Goal: Navigation & Orientation: Find specific page/section

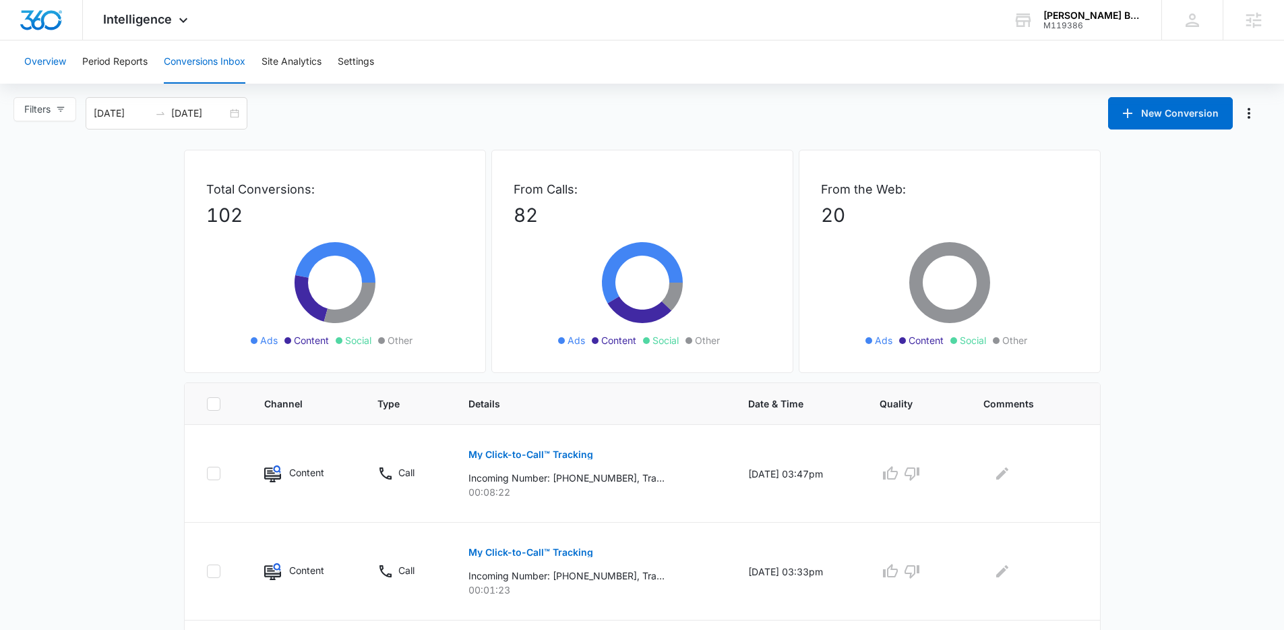
click at [53, 67] on button "Overview" at bounding box center [45, 61] width 42 height 43
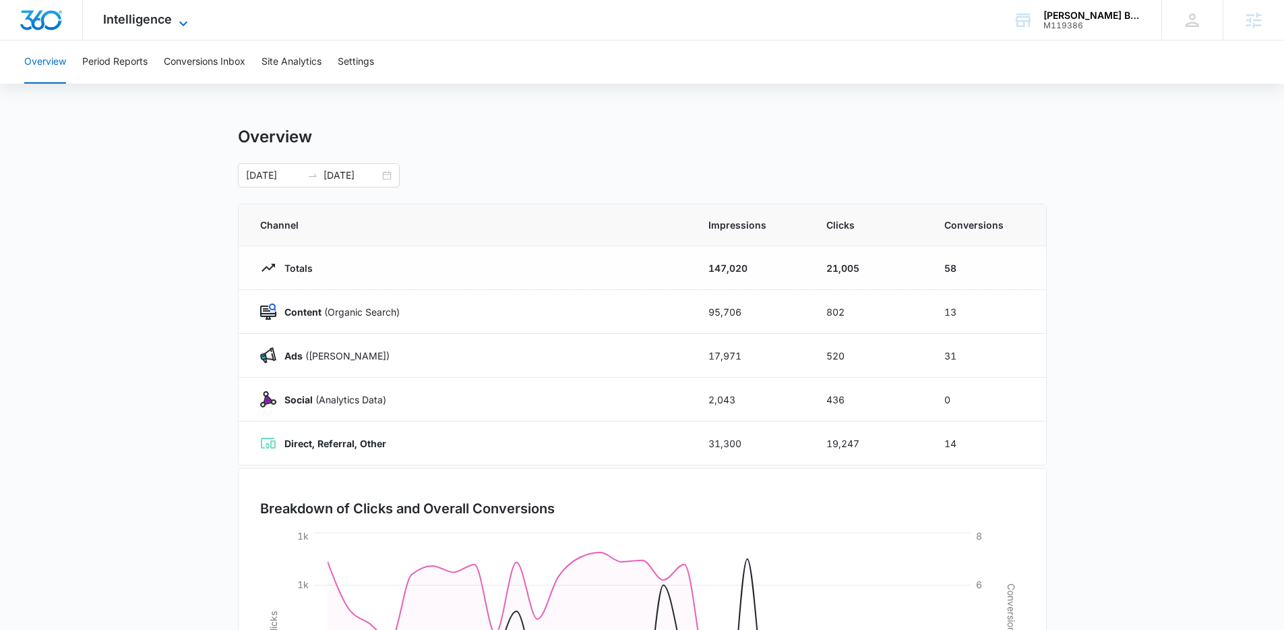
click at [137, 16] on span "Intelligence" at bounding box center [137, 19] width 69 height 14
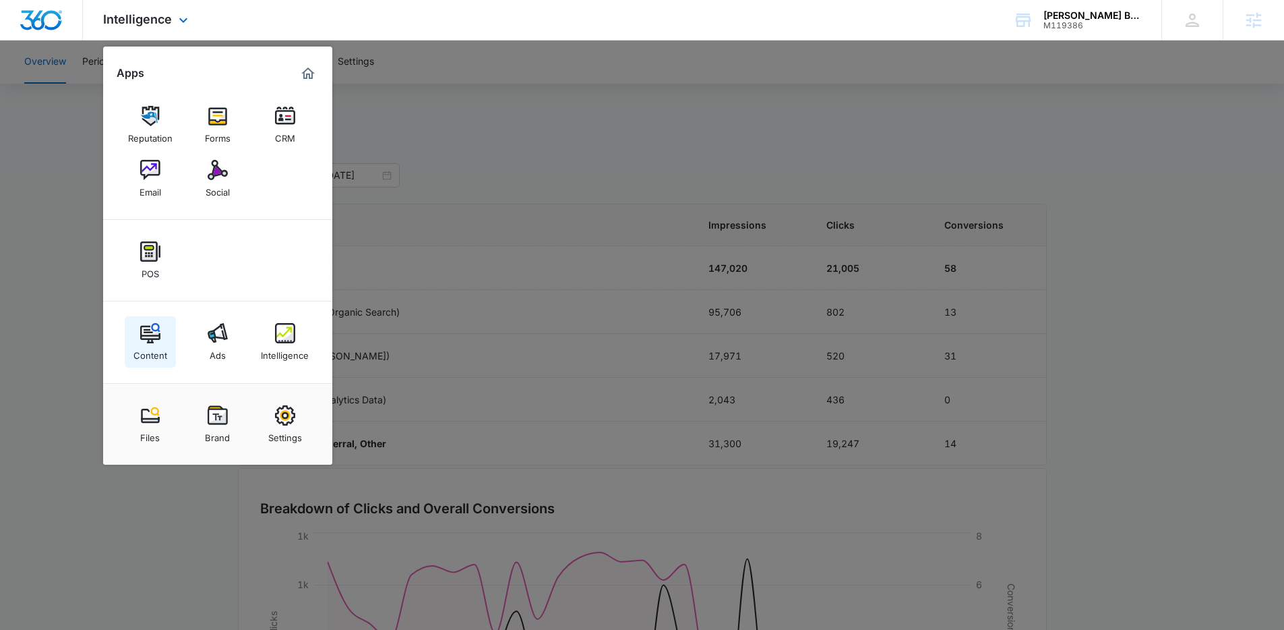
click at [150, 341] on img at bounding box center [150, 333] width 20 height 20
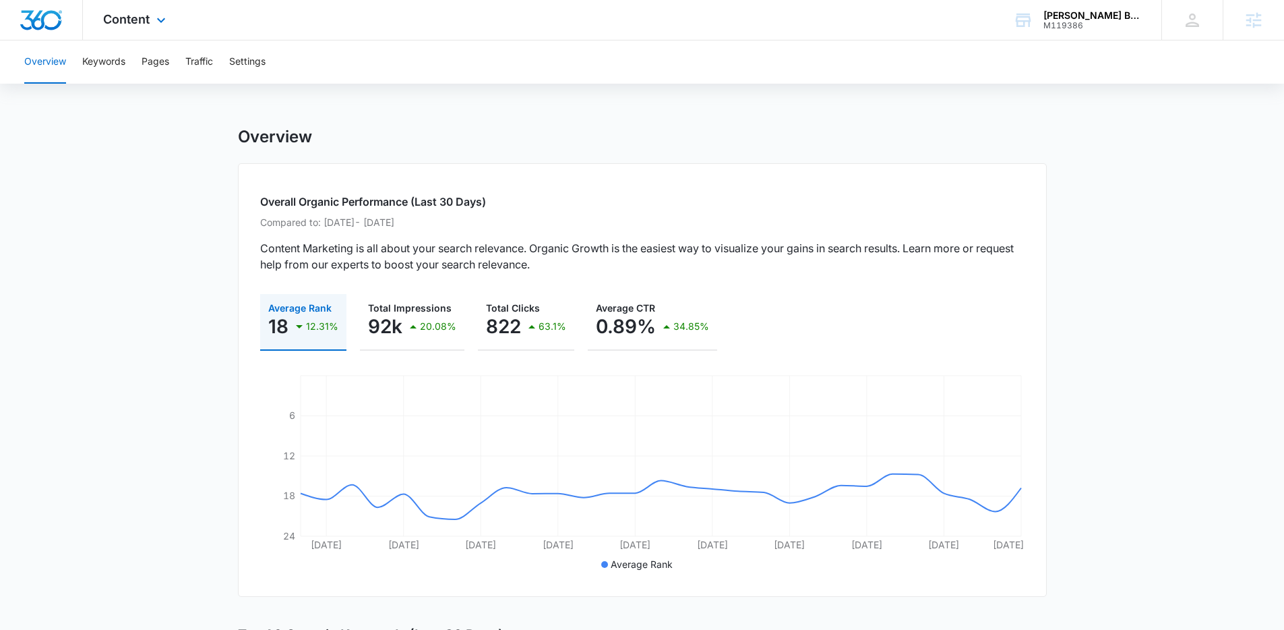
click at [150, 11] on div "Content Apps Reputation Forms CRM Email Social POS Content Ads Intelligence Fil…" at bounding box center [136, 20] width 107 height 40
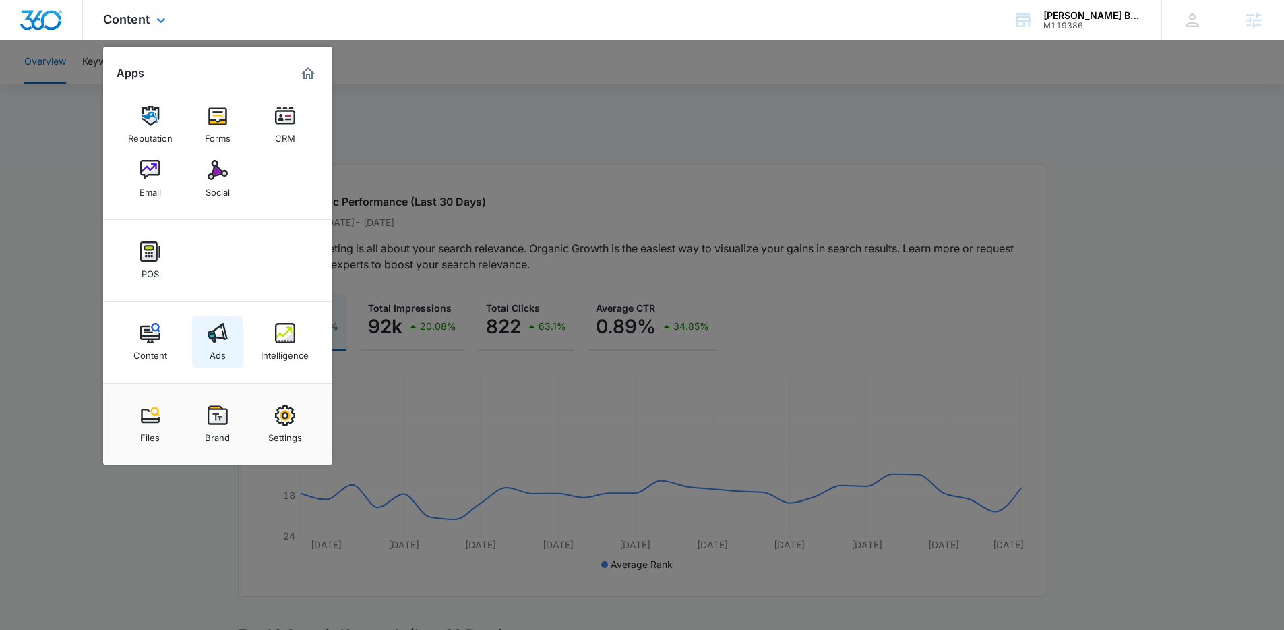
click at [214, 343] on div "Ads" at bounding box center [218, 352] width 16 height 18
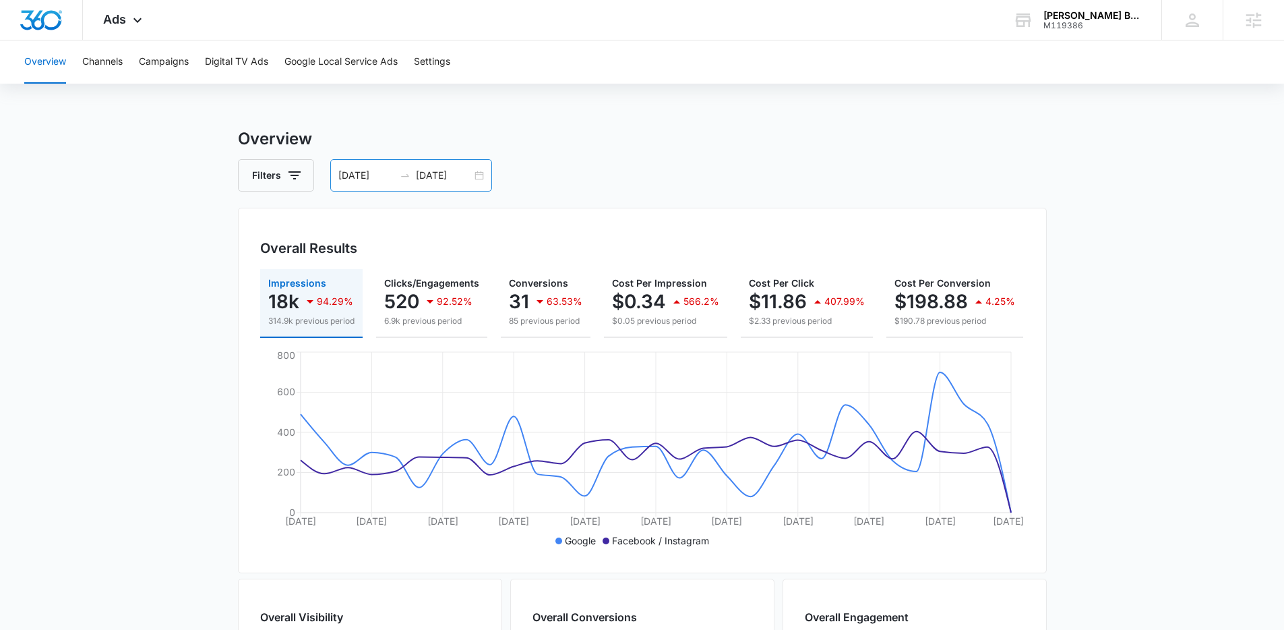
click at [478, 180] on div "[DATE] [DATE]" at bounding box center [411, 175] width 162 height 32
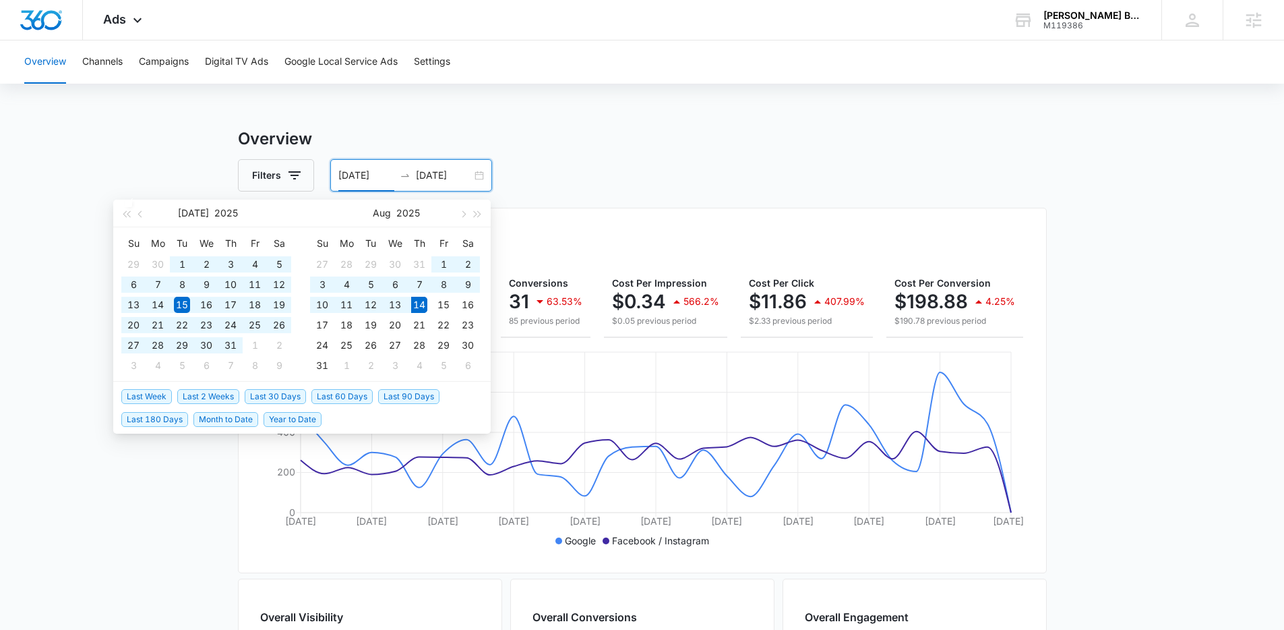
click at [392, 392] on span "Last 90 Days" at bounding box center [408, 396] width 61 height 15
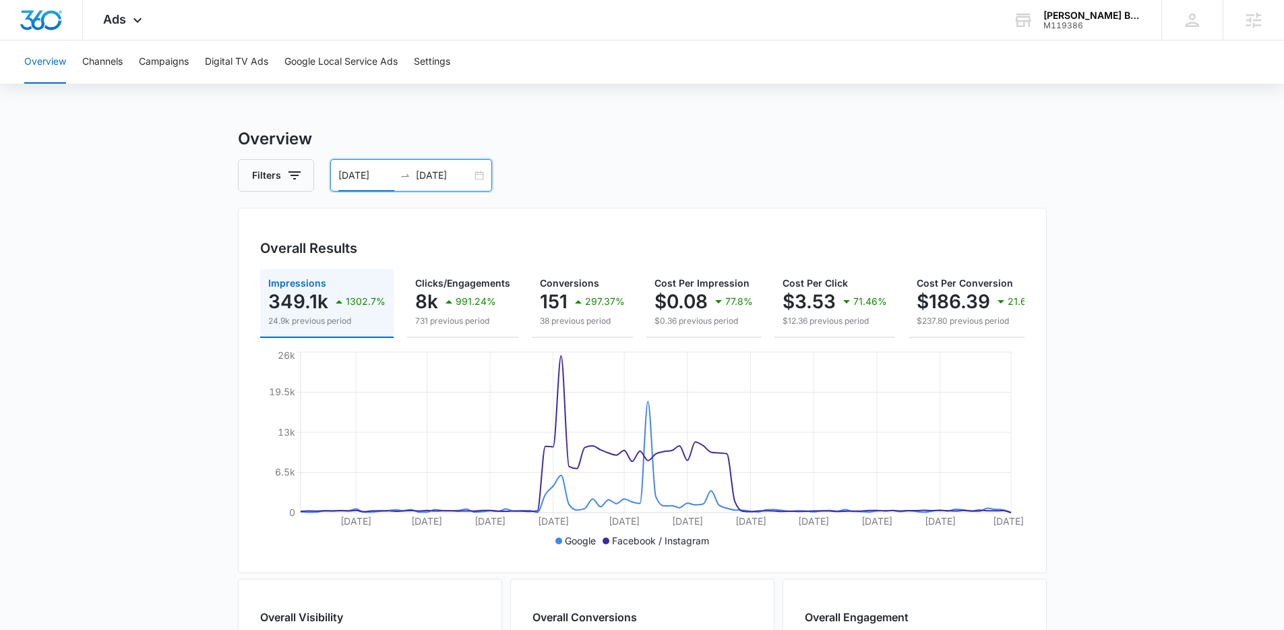
click at [482, 179] on div "[DATE] [DATE]" at bounding box center [411, 175] width 162 height 32
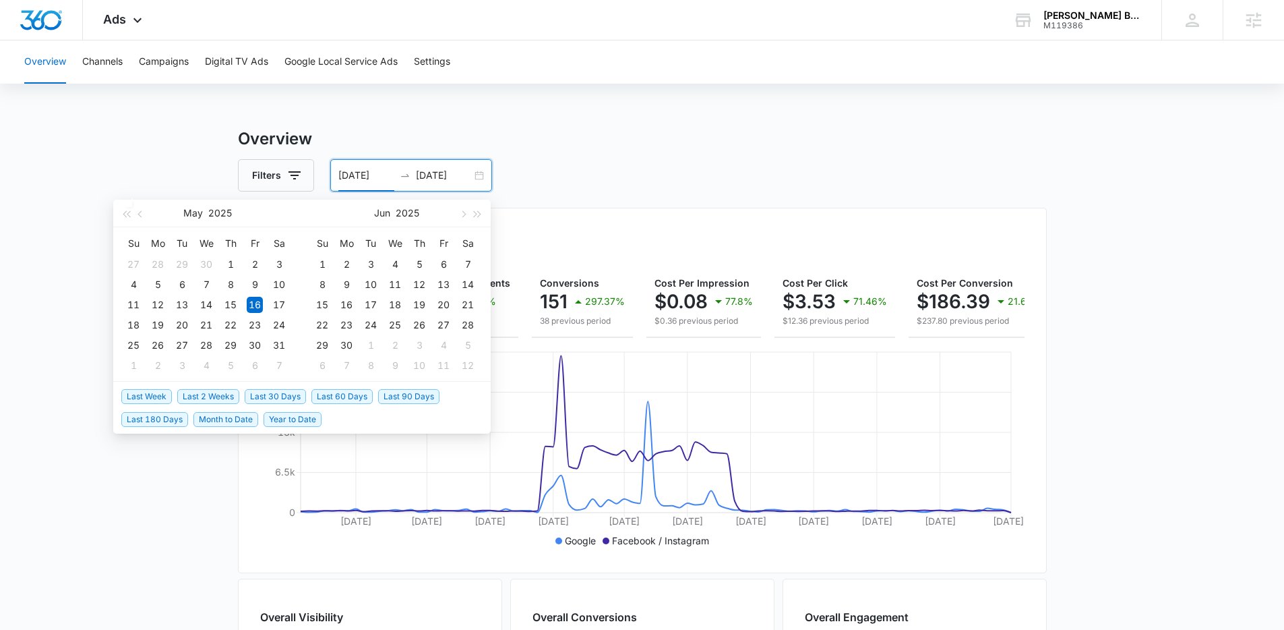
click at [295, 393] on span "Last 30 Days" at bounding box center [275, 396] width 61 height 15
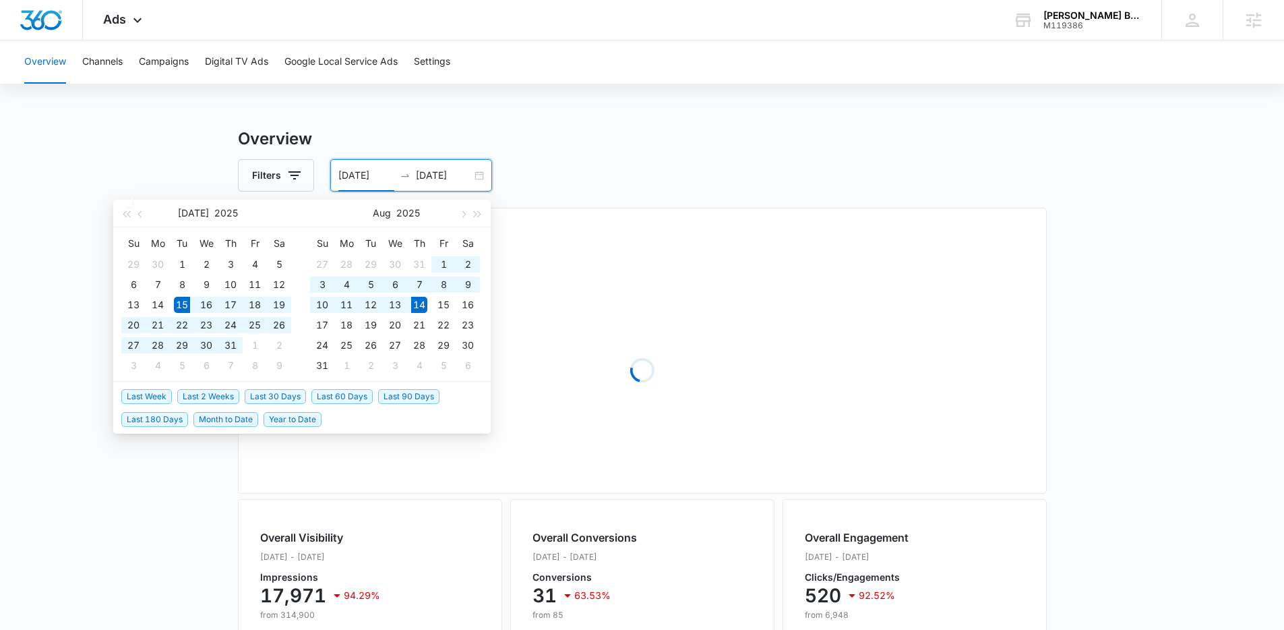
type input "[DATE]"
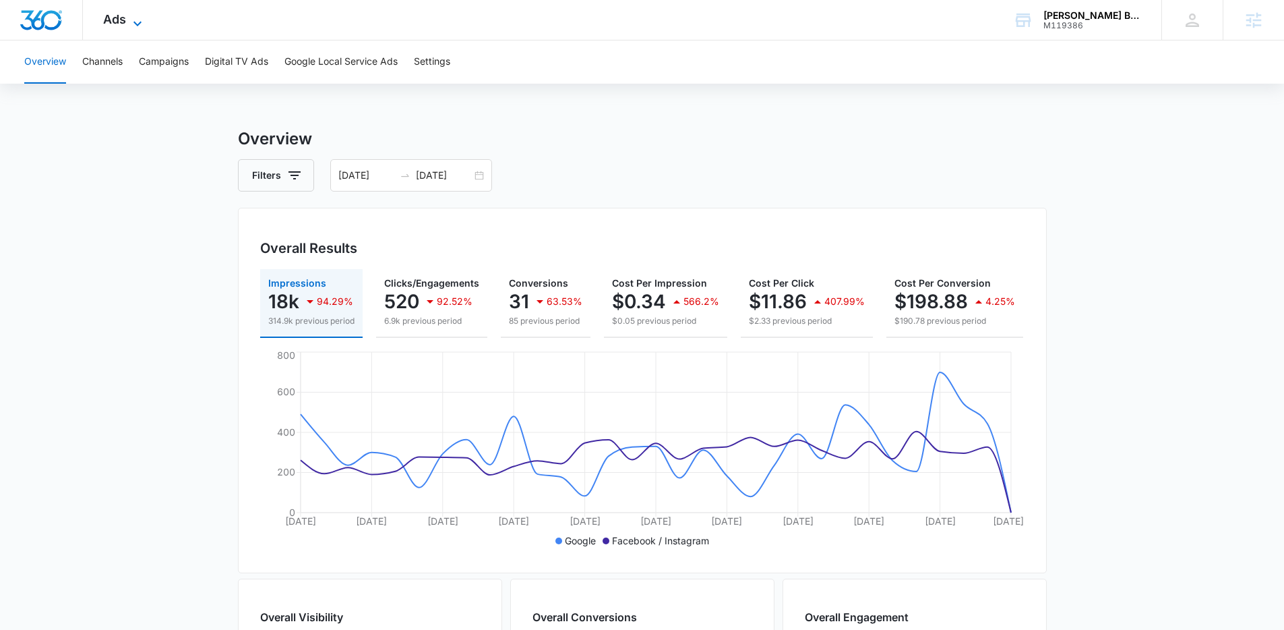
click at [134, 12] on div "Ads Apps Reputation Forms CRM Email Social POS Content Ads Intelligence Files B…" at bounding box center [124, 20] width 83 height 40
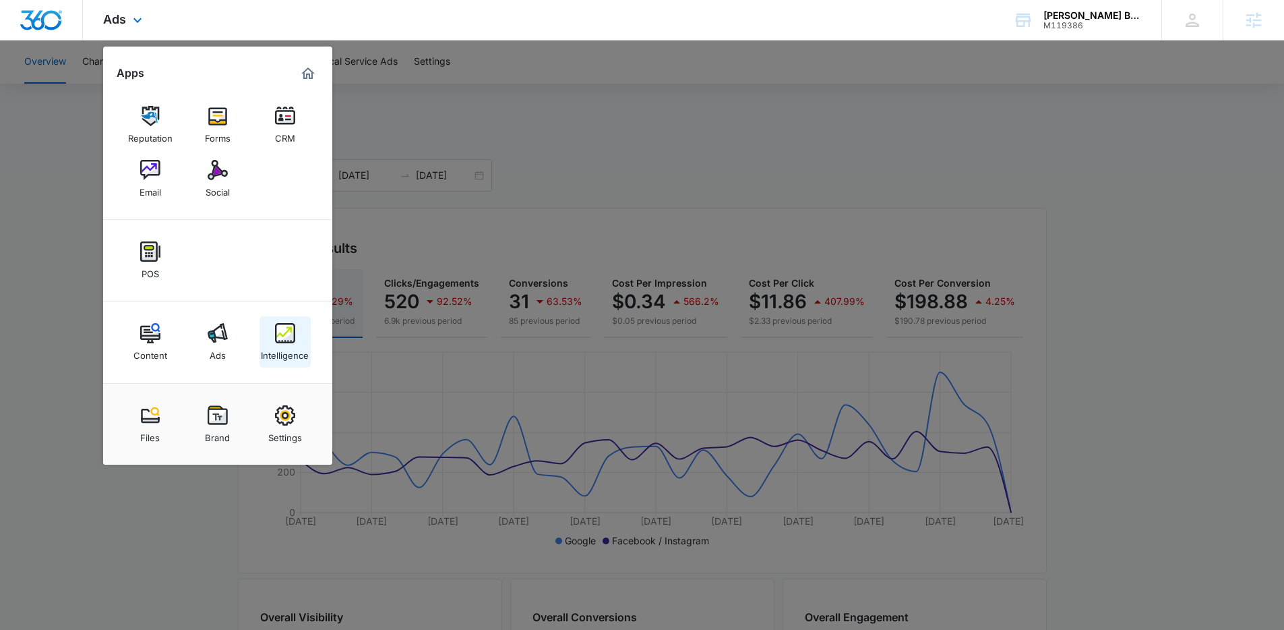
click at [280, 325] on img at bounding box center [285, 333] width 20 height 20
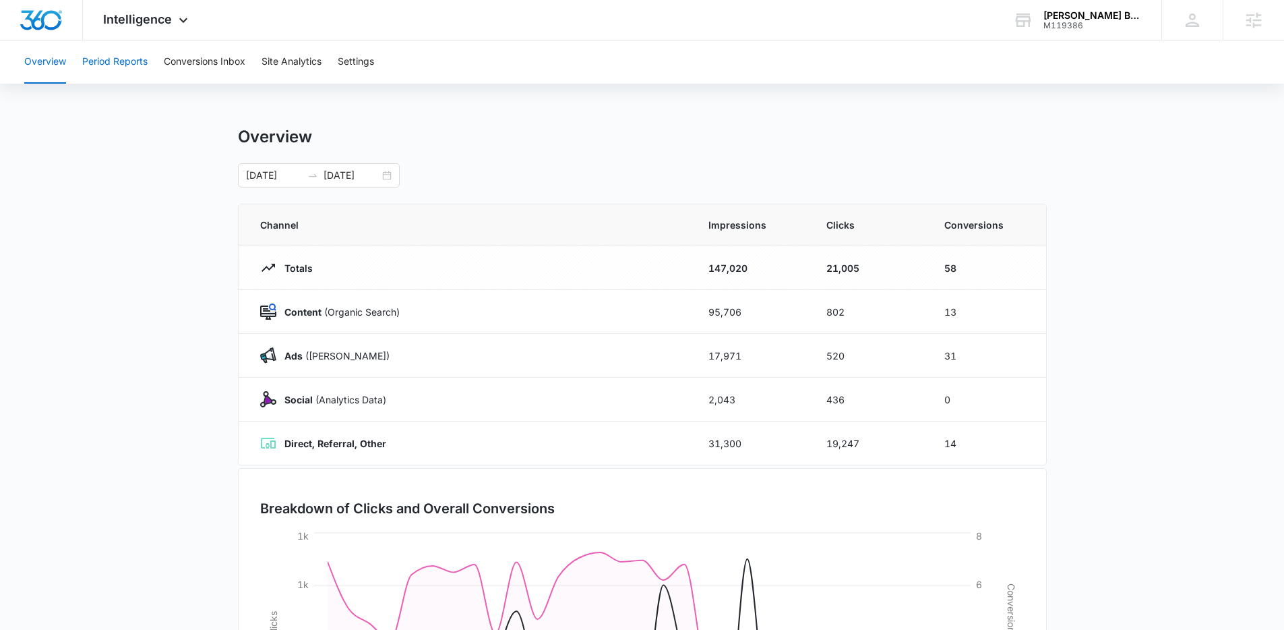
click at [119, 67] on button "Period Reports" at bounding box center [114, 61] width 65 height 43
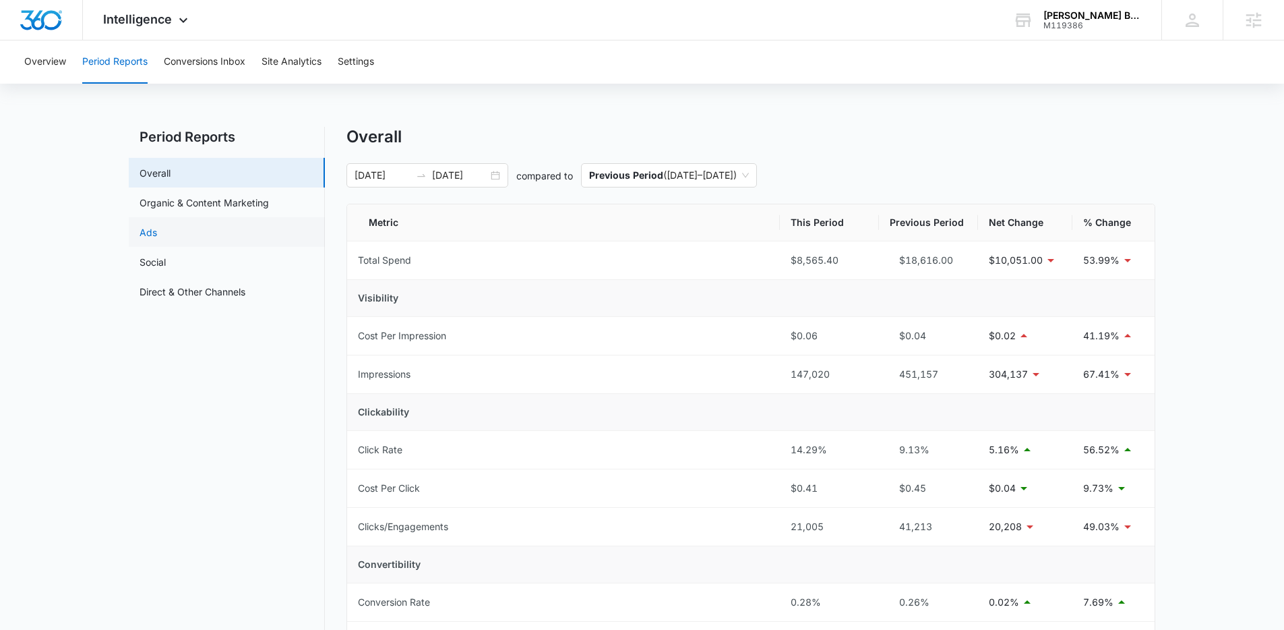
click at [157, 225] on link "Ads" at bounding box center [149, 232] width 18 height 14
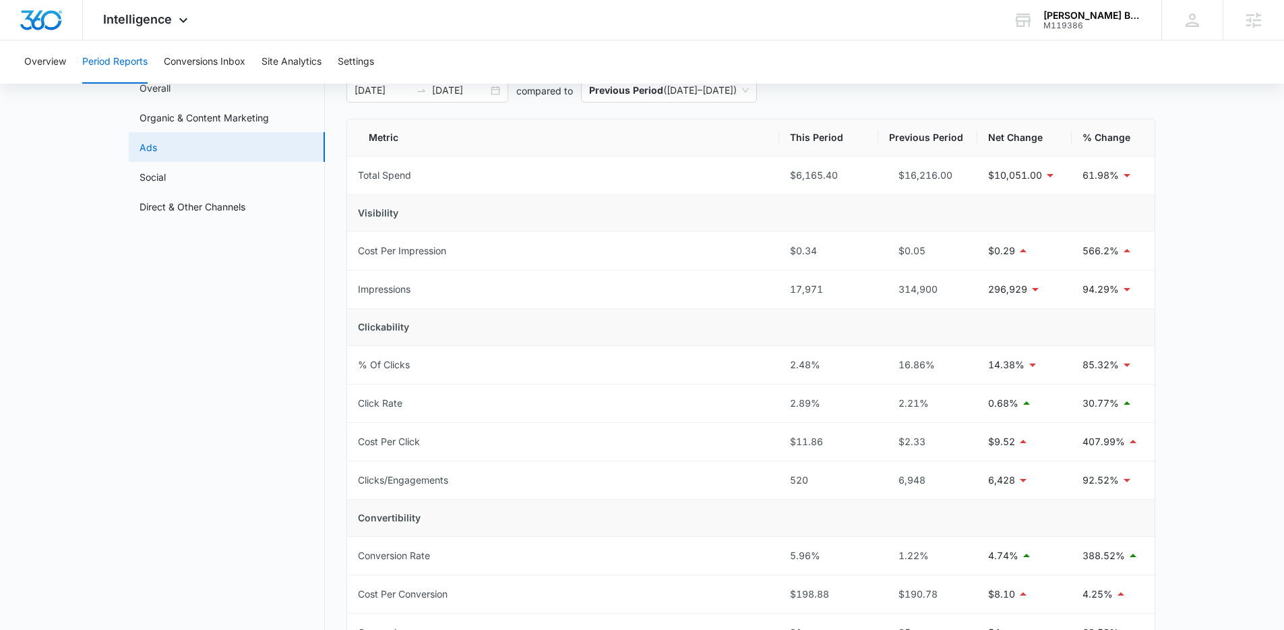
scroll to position [67, 0]
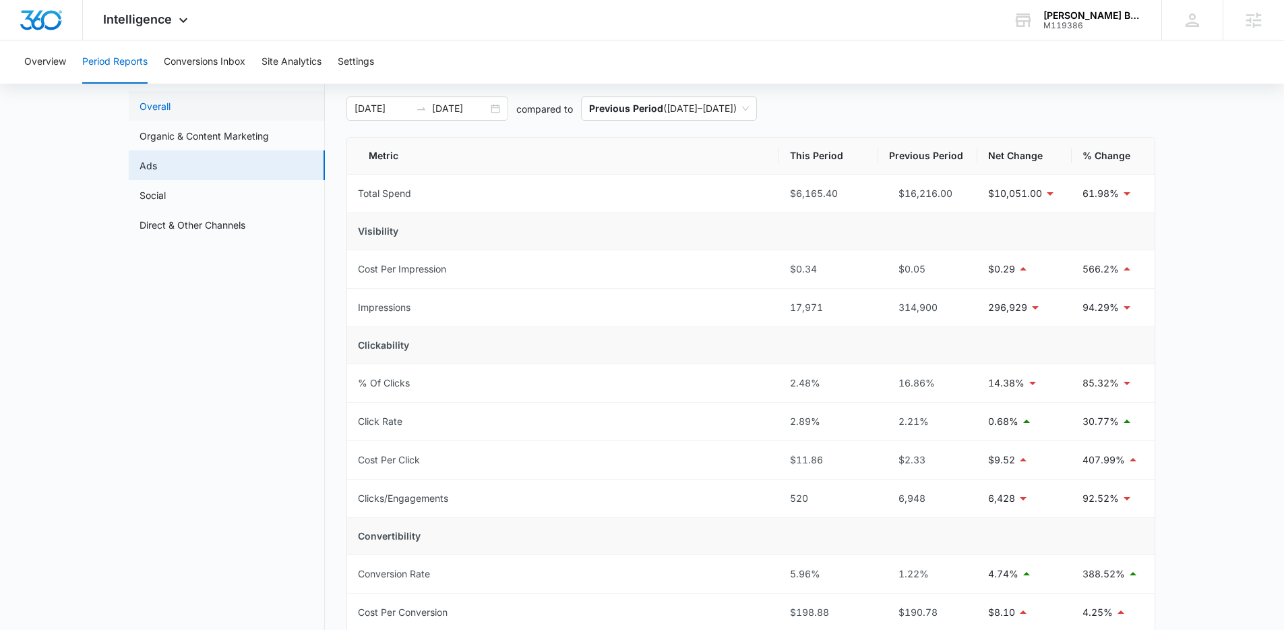
click at [171, 113] on link "Overall" at bounding box center [155, 106] width 31 height 14
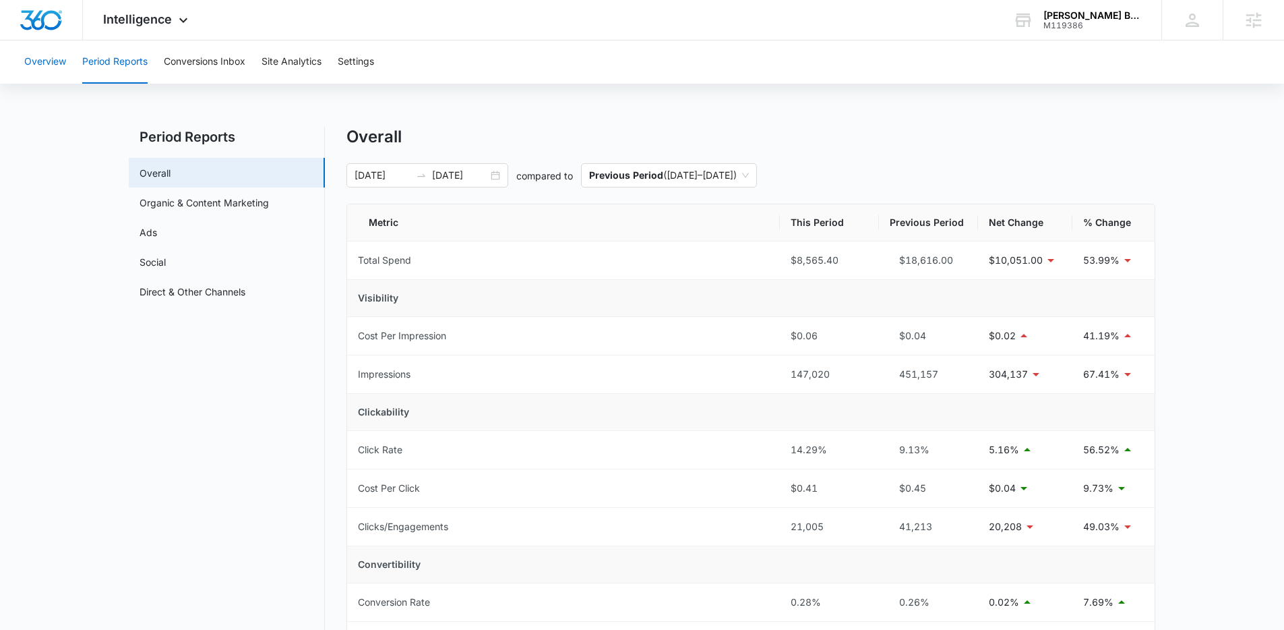
click at [53, 63] on button "Overview" at bounding box center [45, 61] width 42 height 43
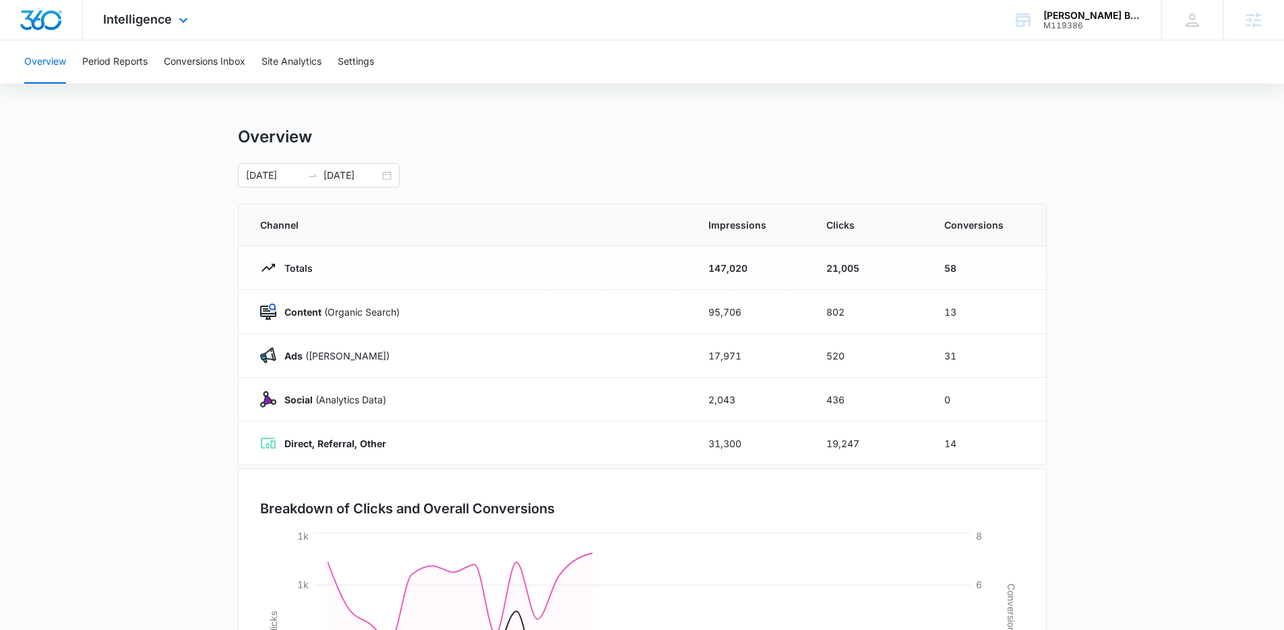
click at [148, 27] on div "Intelligence Apps Reputation Forms CRM Email Social POS Content Ads Intelligenc…" at bounding box center [147, 20] width 129 height 40
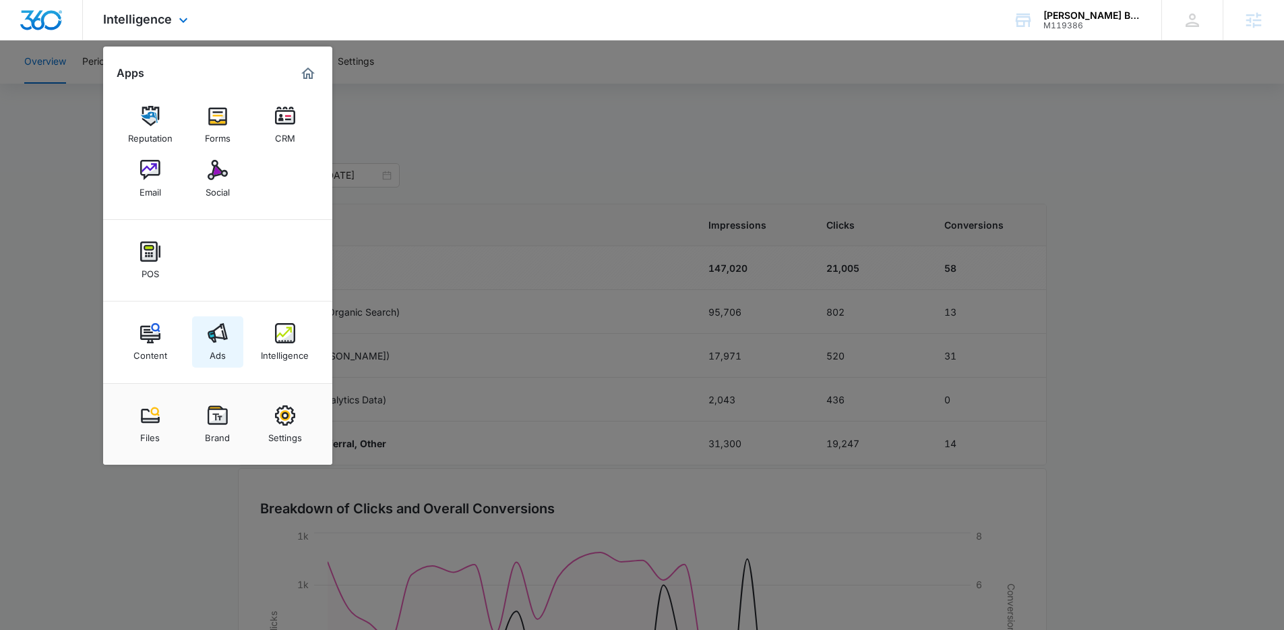
click at [224, 338] on img at bounding box center [218, 333] width 20 height 20
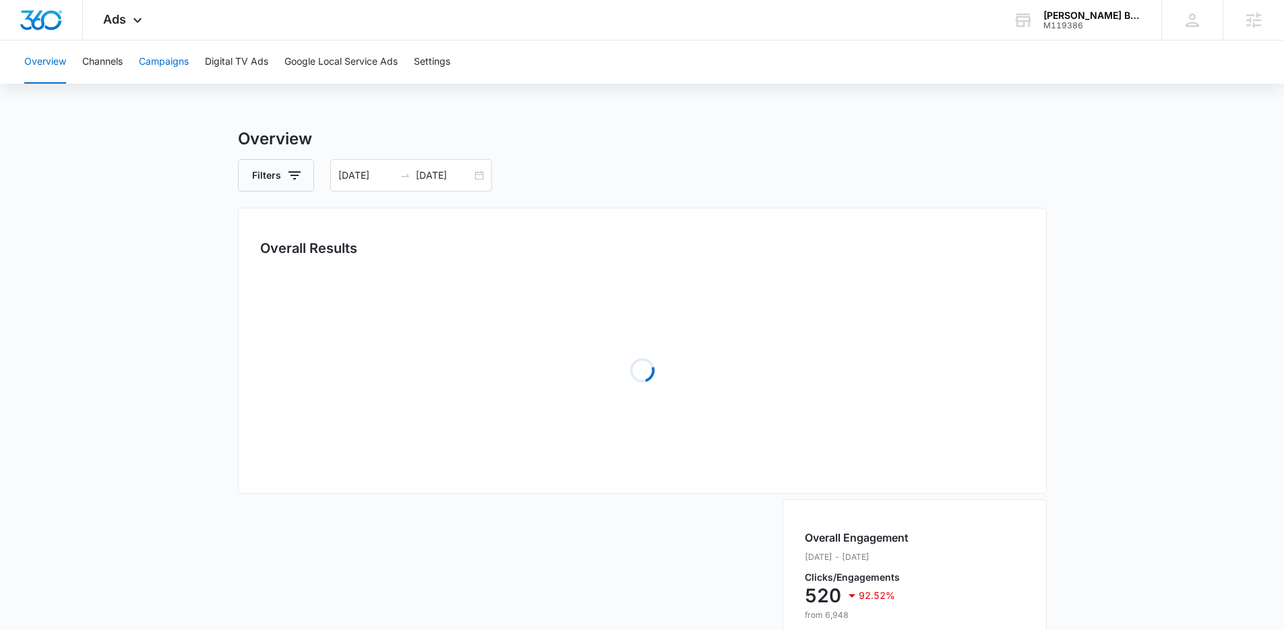
click at [175, 75] on button "Campaigns" at bounding box center [164, 61] width 50 height 43
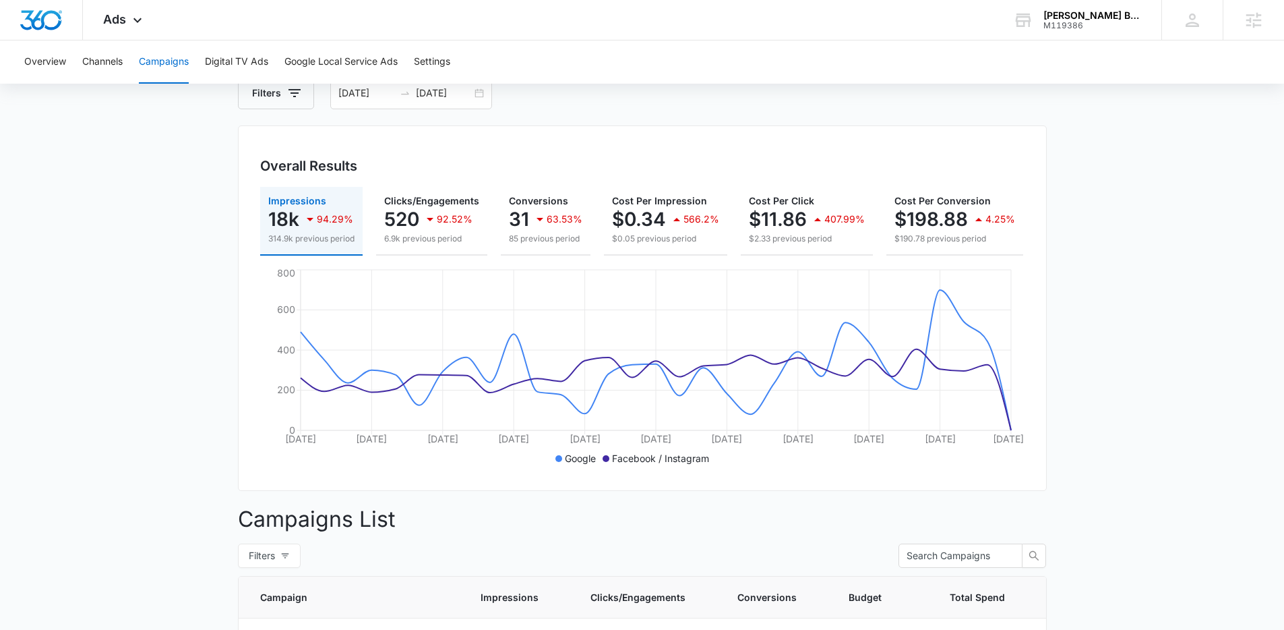
scroll to position [65, 0]
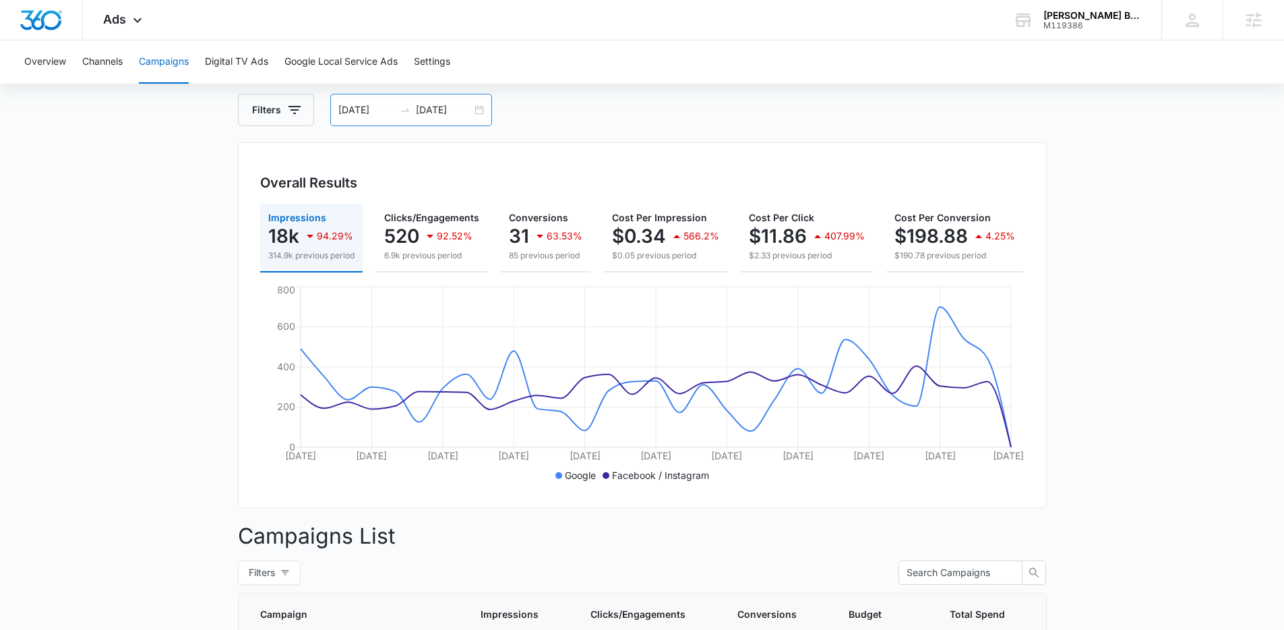
click at [473, 103] on div "[DATE] [DATE]" at bounding box center [411, 110] width 162 height 32
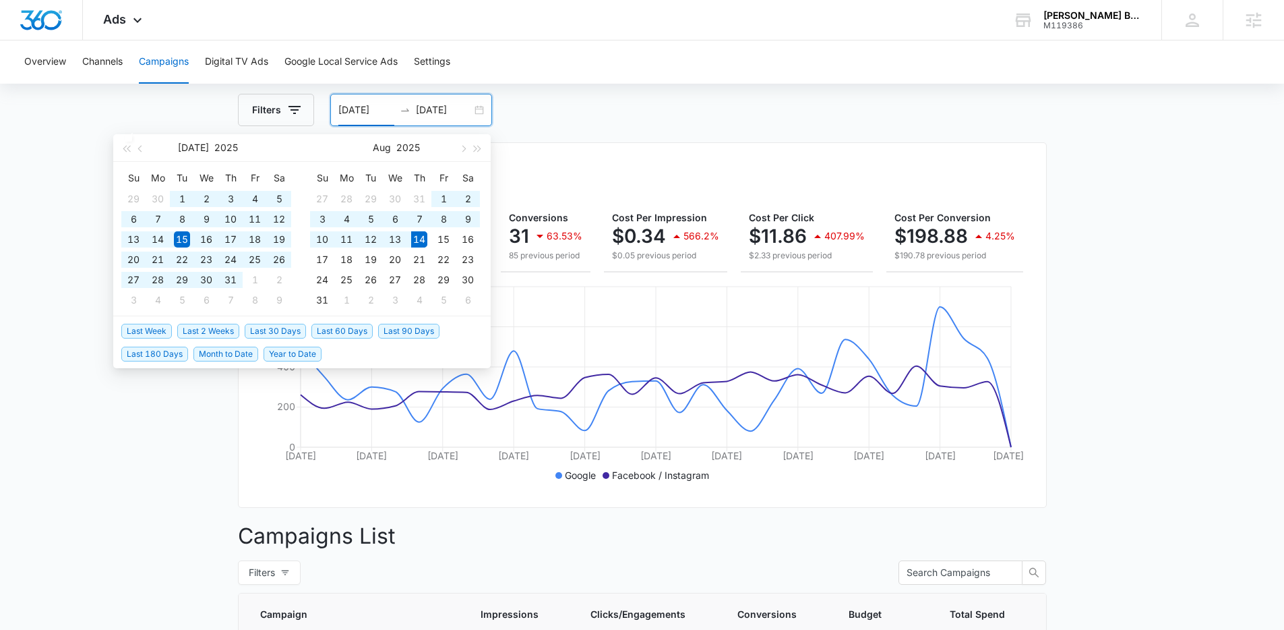
click at [407, 335] on span "Last 90 Days" at bounding box center [408, 331] width 61 height 15
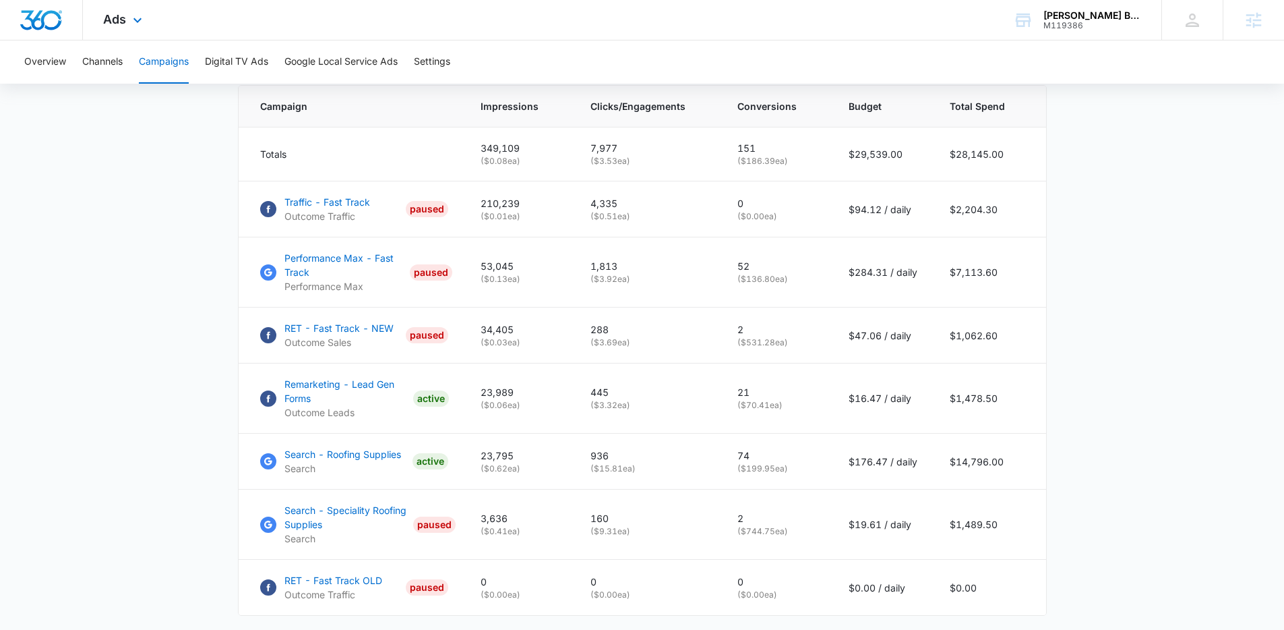
scroll to position [0, 0]
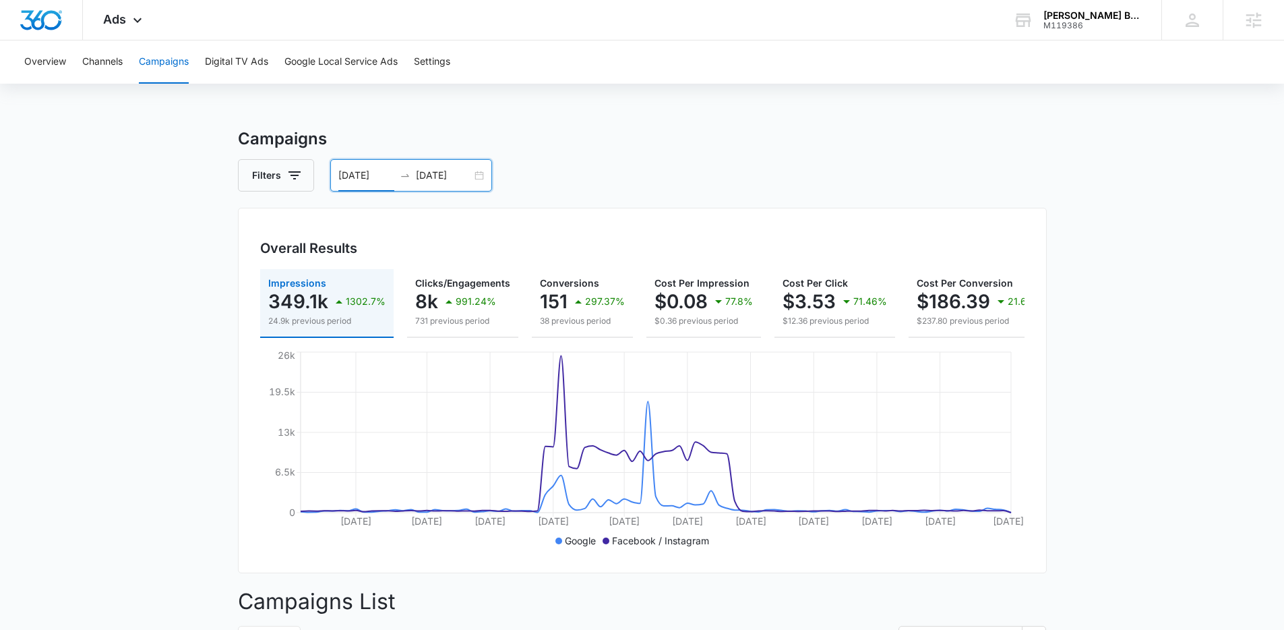
click at [479, 177] on div "[DATE] [DATE]" at bounding box center [411, 175] width 162 height 32
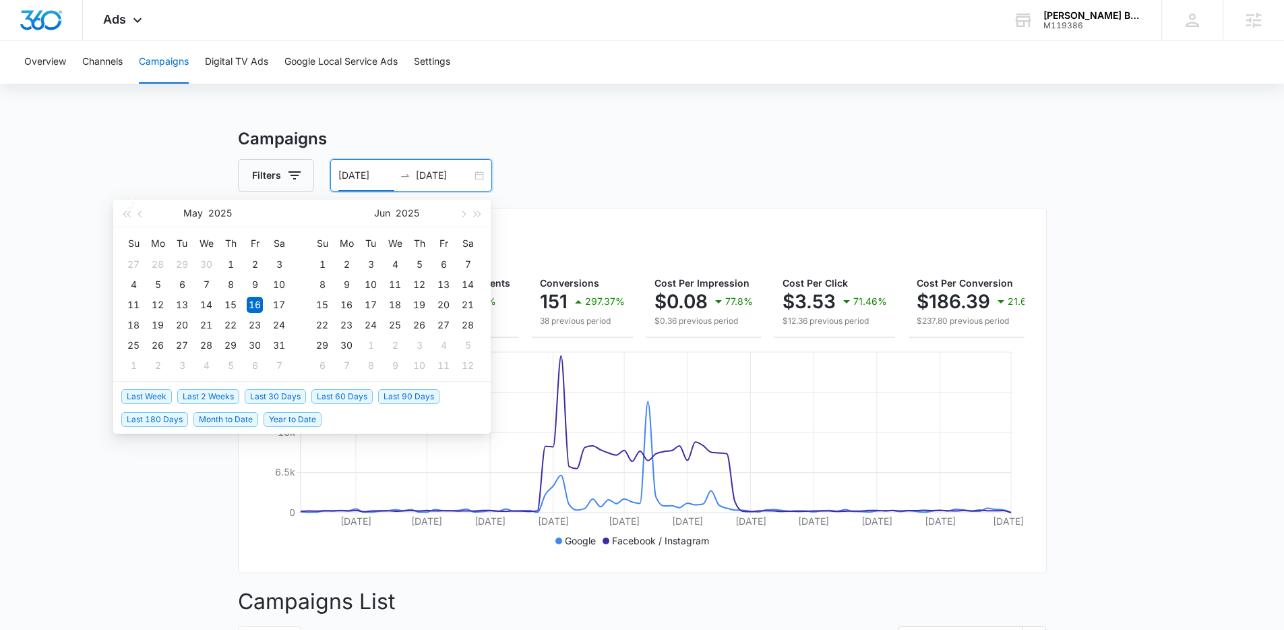
click at [266, 401] on span "Last 30 Days" at bounding box center [275, 396] width 61 height 15
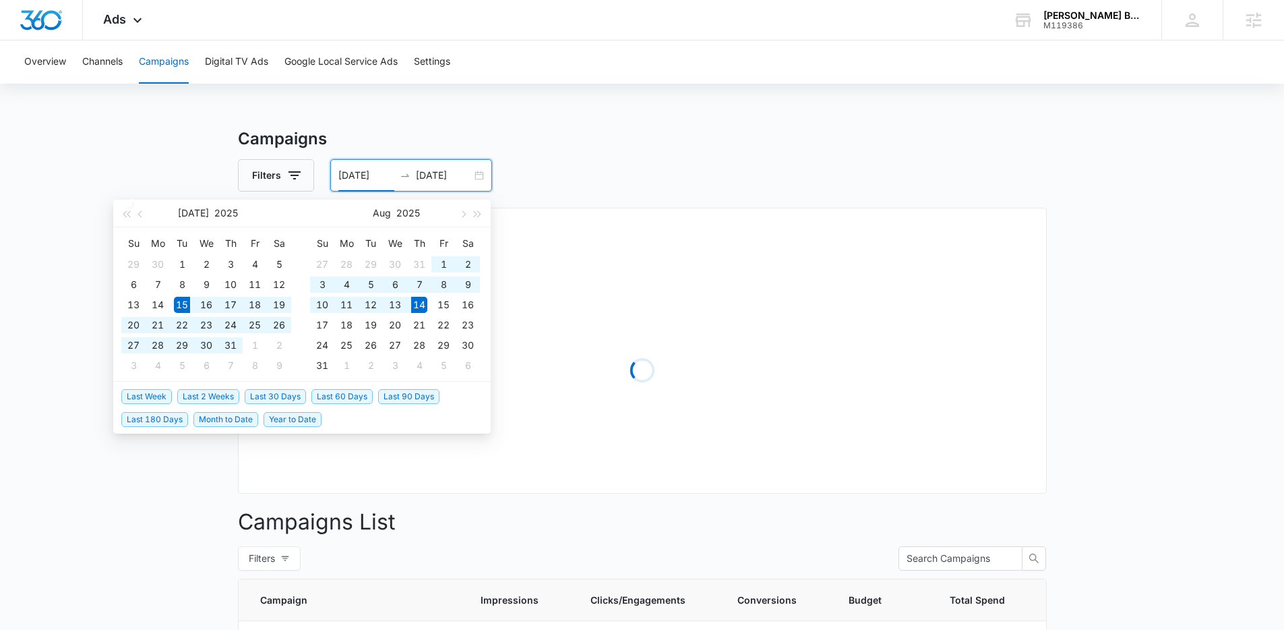
type input "[DATE]"
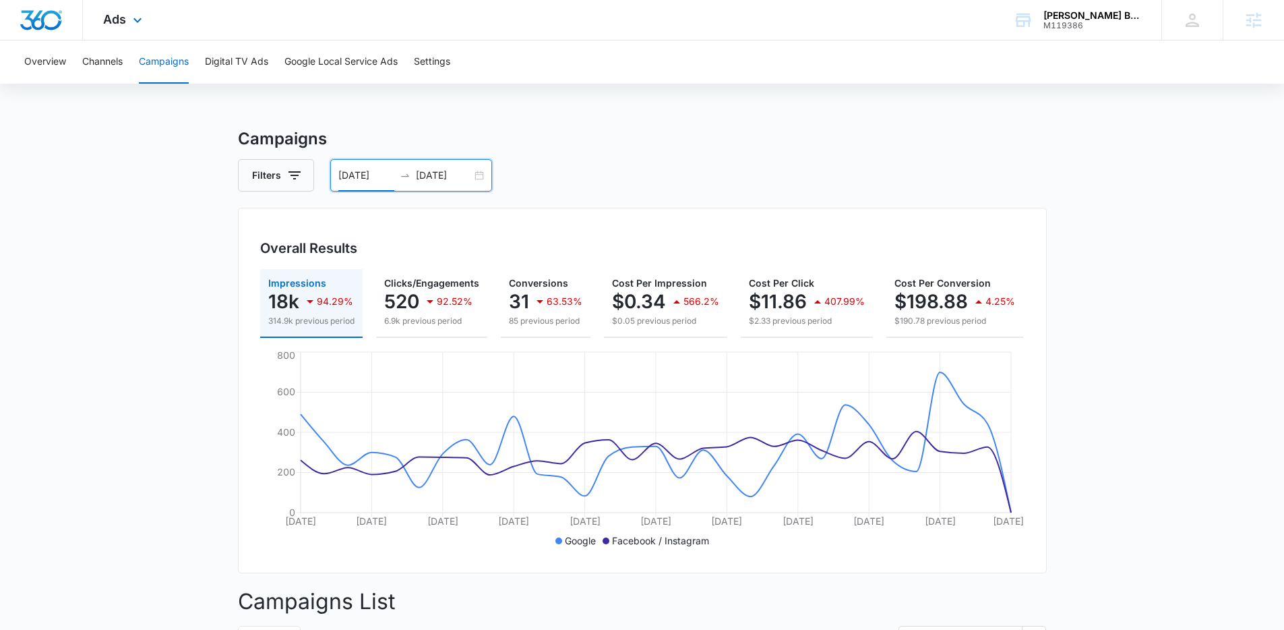
click at [111, 27] on div "Ads Apps Reputation Forms CRM Email Social POS Content Ads Intelligence Files B…" at bounding box center [124, 20] width 83 height 40
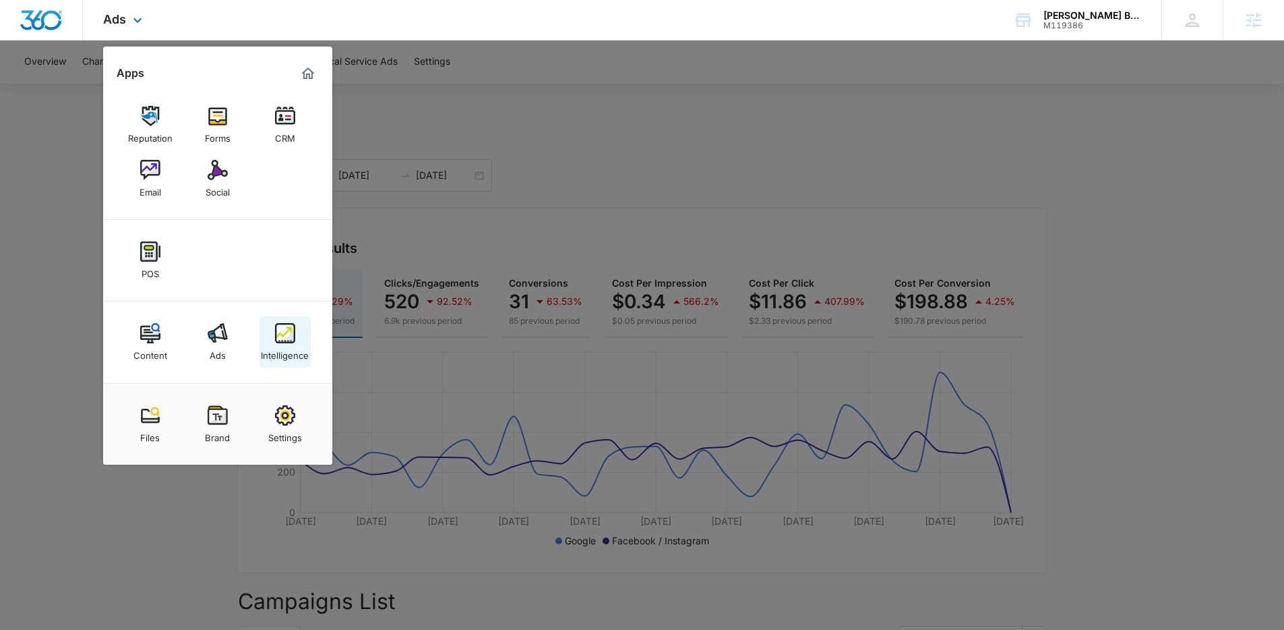
click at [298, 353] on div "Intelligence" at bounding box center [285, 352] width 48 height 18
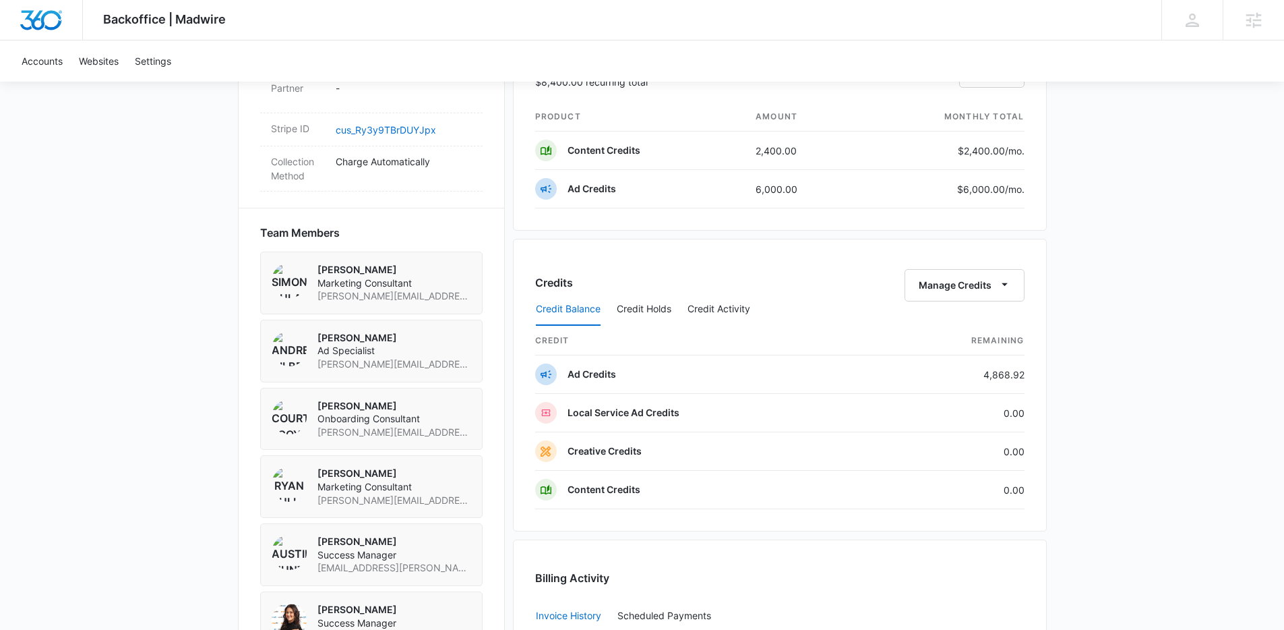
scroll to position [1066, 0]
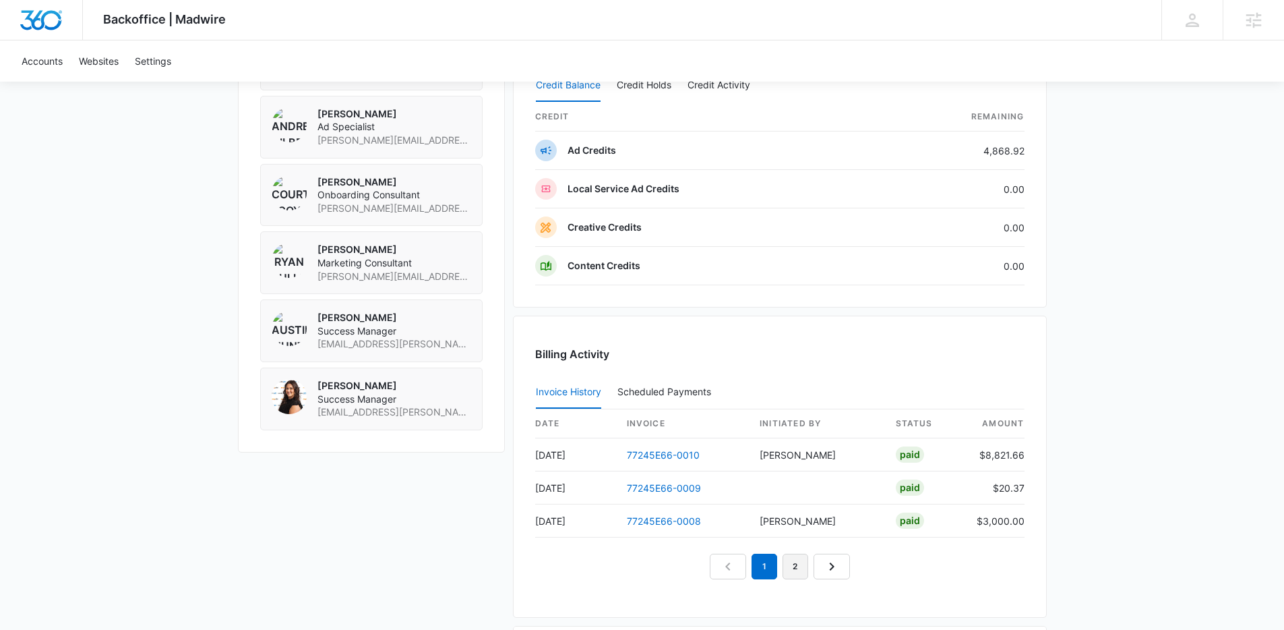
click at [787, 576] on link "2" at bounding box center [796, 567] width 26 height 26
click at [808, 562] on link "3" at bounding box center [811, 567] width 26 height 26
click at [833, 571] on link "4" at bounding box center [827, 567] width 26 height 26
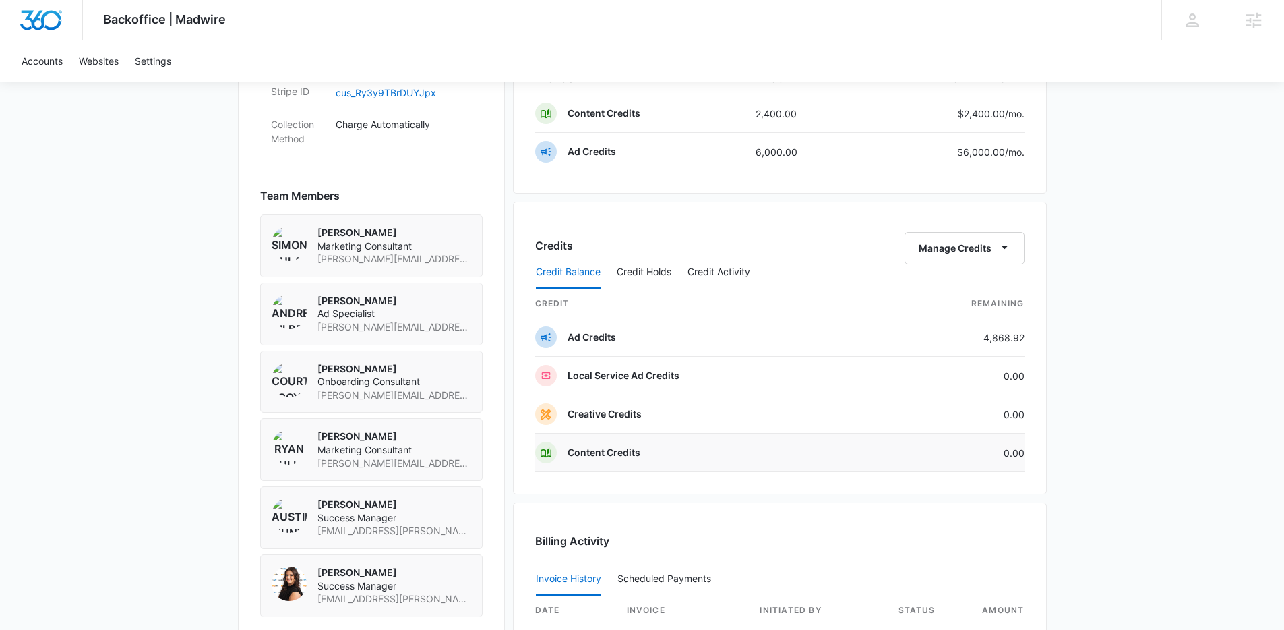
scroll to position [808, 0]
